Goal: Task Accomplishment & Management: Manage account settings

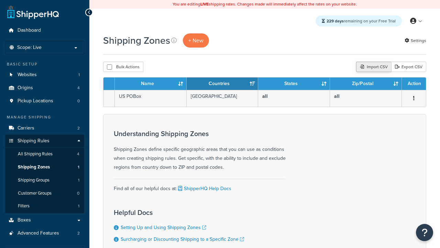
click at [373, 67] on div "Import CSV" at bounding box center [373, 67] width 35 height 10
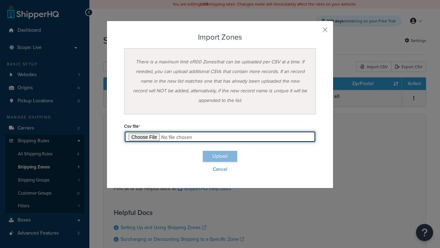
click at [220, 136] on input "file" at bounding box center [220, 137] width 192 height 12
type input "C:\fakepath\importZonesSuccess.csv"
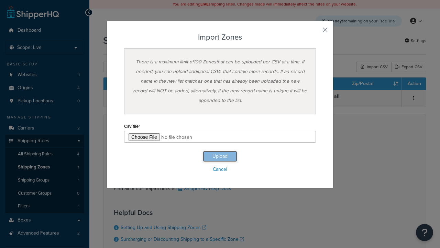
click at [220, 156] on button "Upload" at bounding box center [220, 156] width 34 height 11
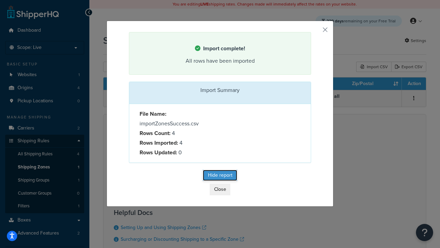
click at [220, 176] on button "Hide report" at bounding box center [220, 175] width 34 height 11
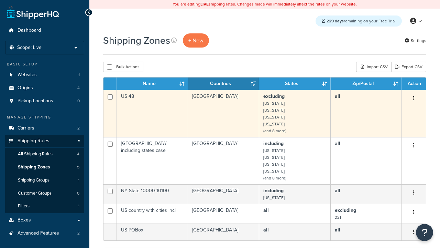
click at [414, 99] on icon "button" at bounding box center [413, 98] width 1 height 5
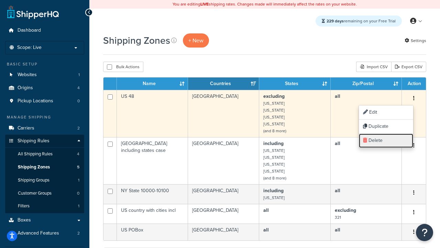
click at [386, 140] on link "Delete" at bounding box center [386, 140] width 54 height 14
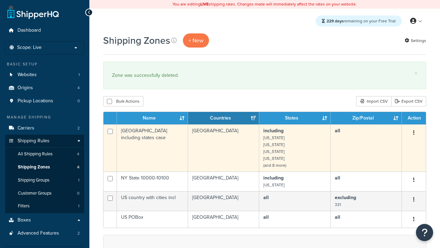
click at [414, 133] on icon "button" at bounding box center [413, 132] width 1 height 5
click at [0, 0] on link "Delete" at bounding box center [0, 0] width 0 height 0
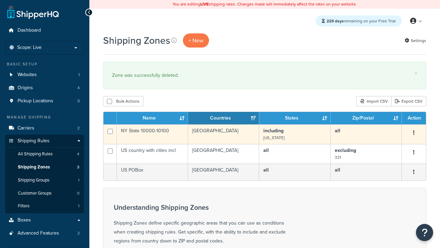
click at [414, 133] on icon "button" at bounding box center [413, 132] width 1 height 5
click at [0, 0] on link "Delete" at bounding box center [0, 0] width 0 height 0
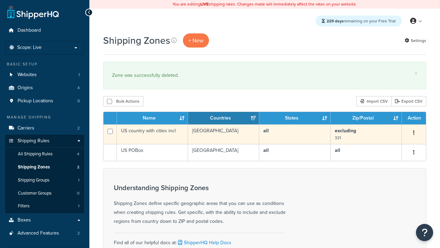
click at [414, 133] on icon "button" at bounding box center [413, 132] width 1 height 5
click at [0, 0] on link "Delete" at bounding box center [0, 0] width 0 height 0
